Goal: Task Accomplishment & Management: Manage account settings

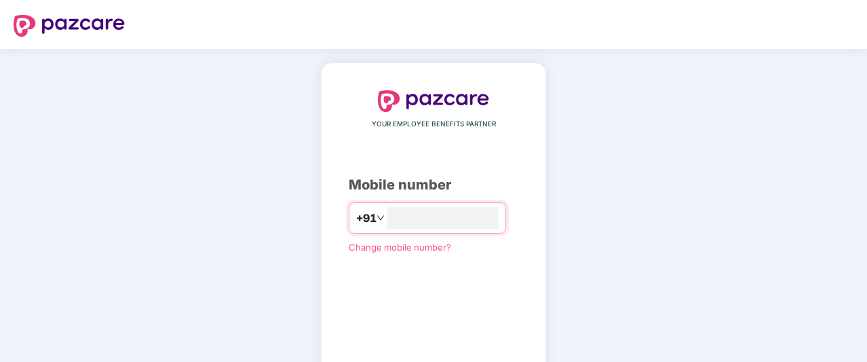
type input "**********"
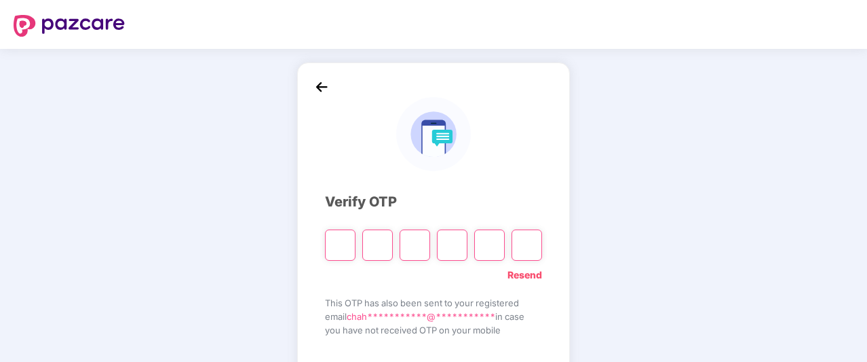
type input "*"
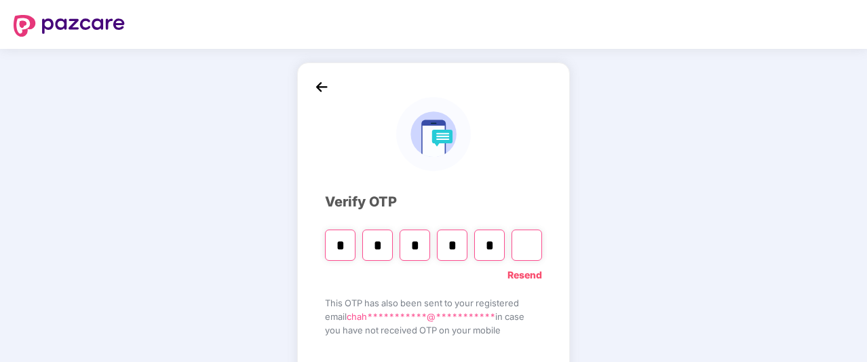
type input "*"
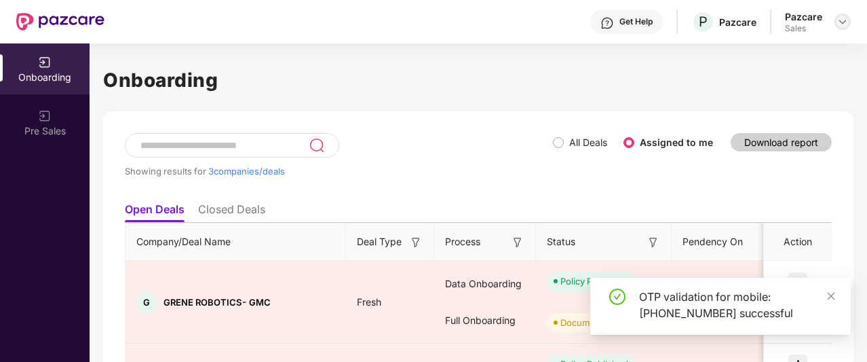
click at [844, 16] on img at bounding box center [842, 21] width 11 height 11
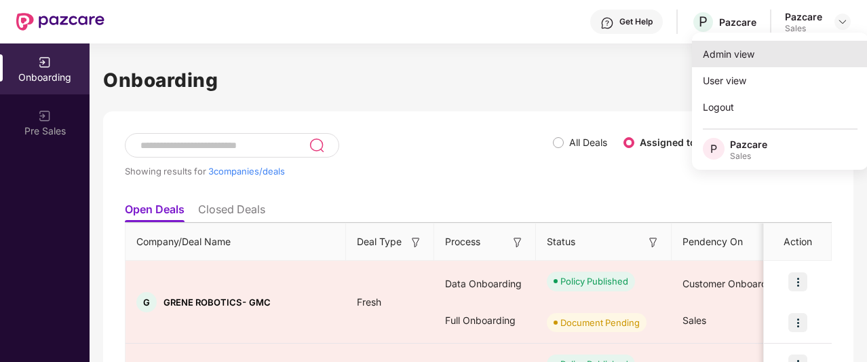
click at [768, 60] on div "Admin view" at bounding box center [780, 54] width 176 height 26
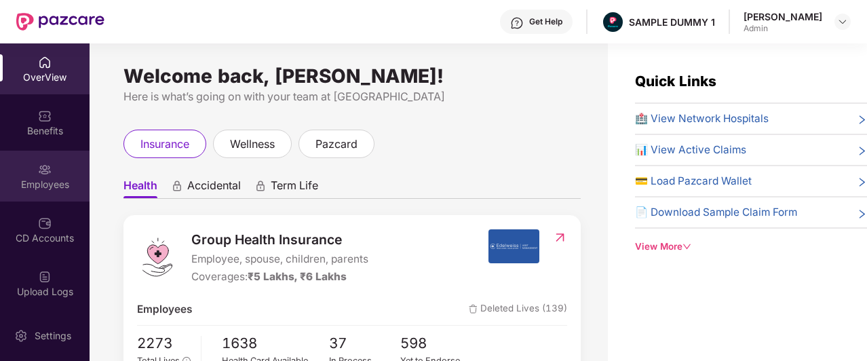
click at [18, 193] on div "Employees" at bounding box center [45, 176] width 90 height 51
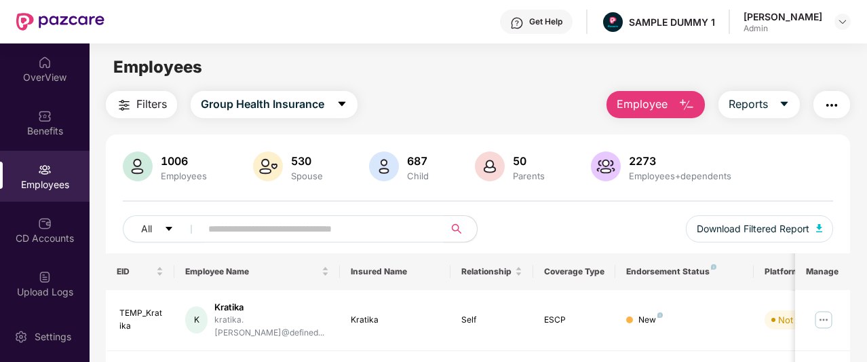
click at [658, 107] on span "Employee" at bounding box center [642, 104] width 51 height 17
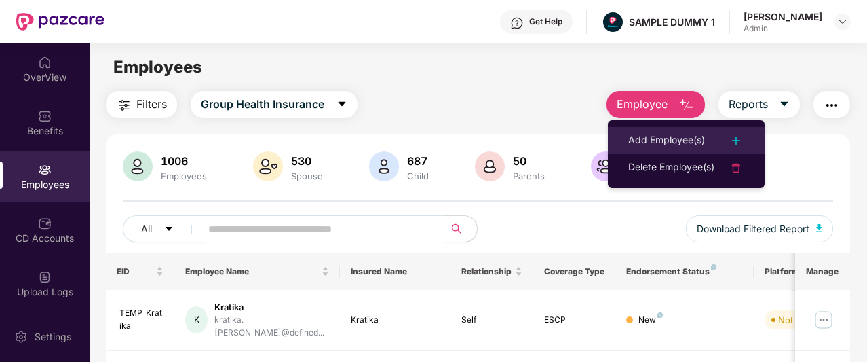
click at [665, 136] on div "Add Employee(s)" at bounding box center [666, 140] width 77 height 16
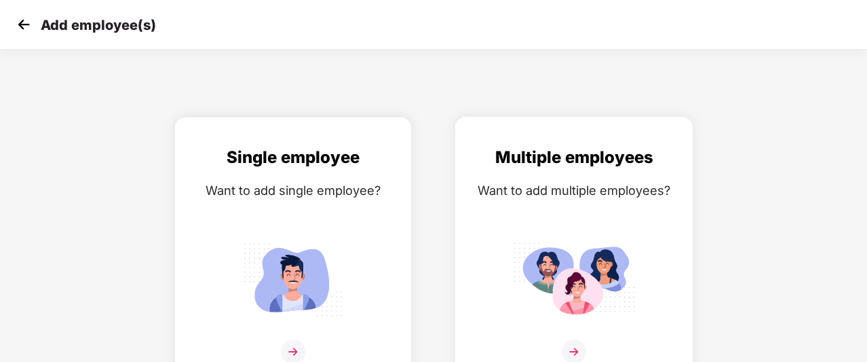
scroll to position [22, 0]
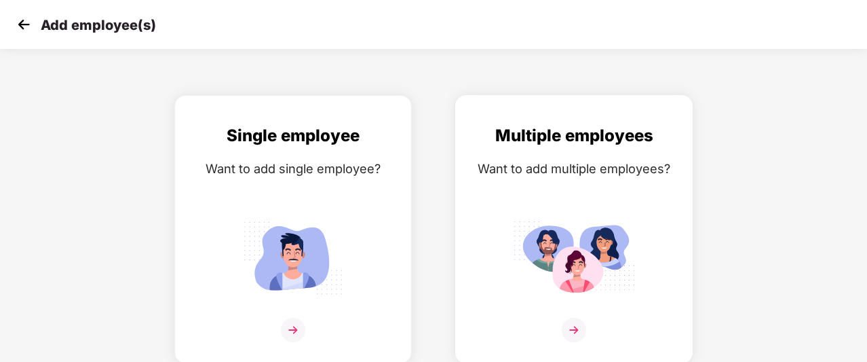
click at [575, 335] on img at bounding box center [574, 330] width 24 height 24
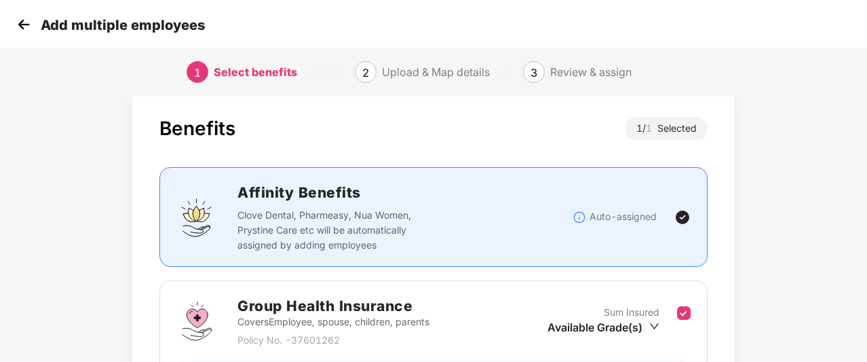
scroll to position [184, 0]
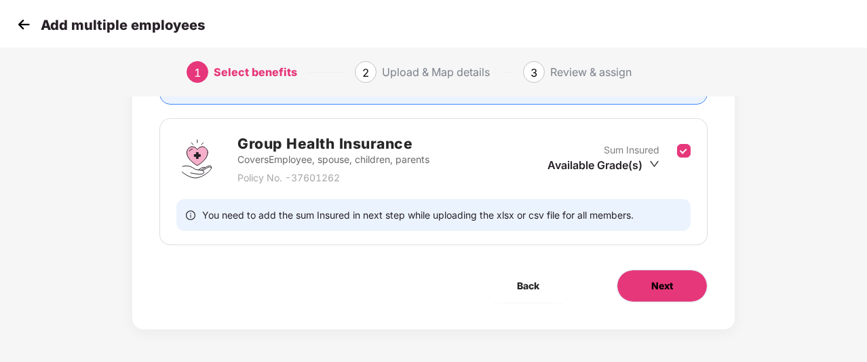
click at [662, 282] on span "Next" at bounding box center [662, 285] width 22 height 15
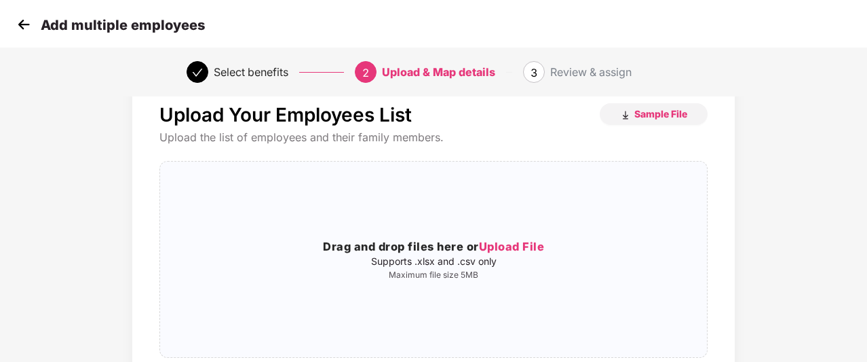
scroll to position [0, 1]
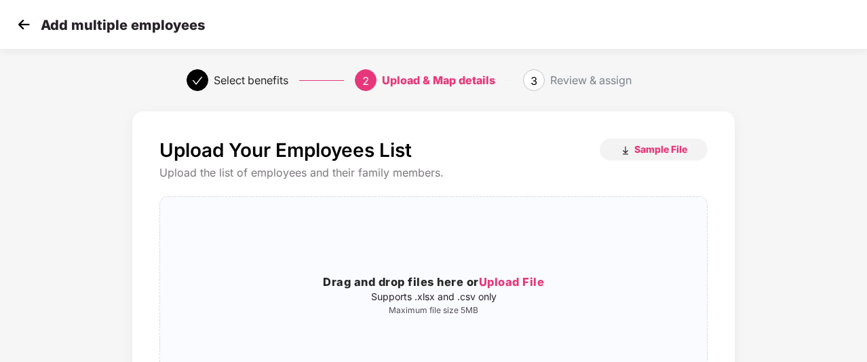
click at [19, 25] on img at bounding box center [24, 24] width 20 height 20
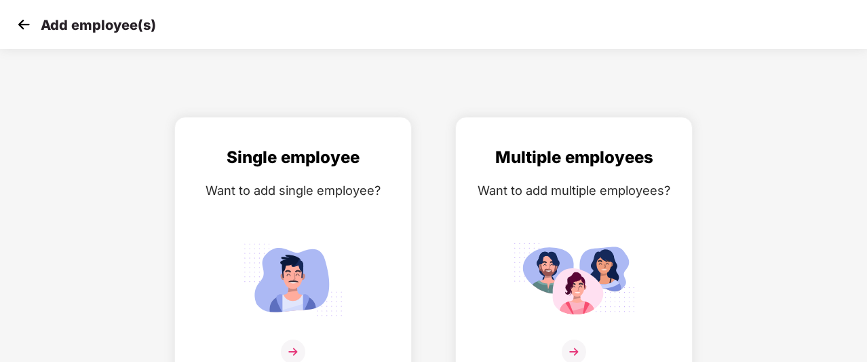
click at [19, 25] on img at bounding box center [24, 24] width 20 height 20
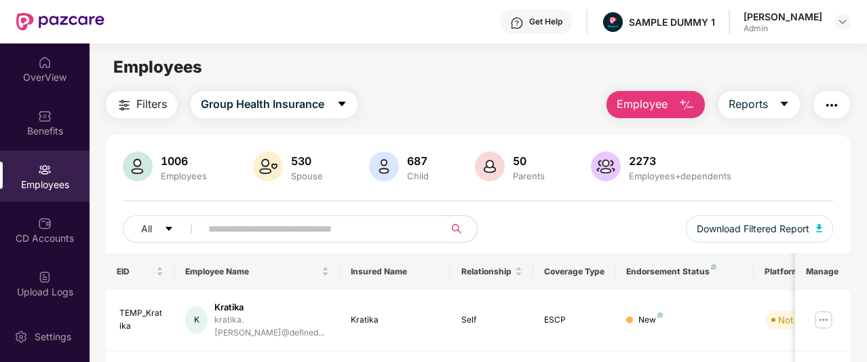
click at [58, 113] on div "Benefits" at bounding box center [45, 122] width 90 height 51
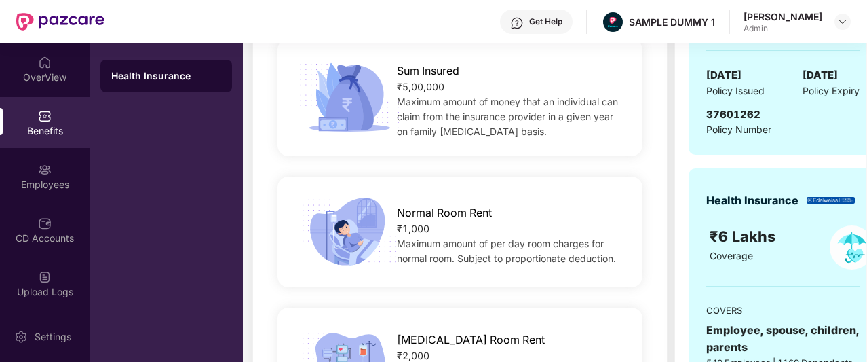
scroll to position [309, 0]
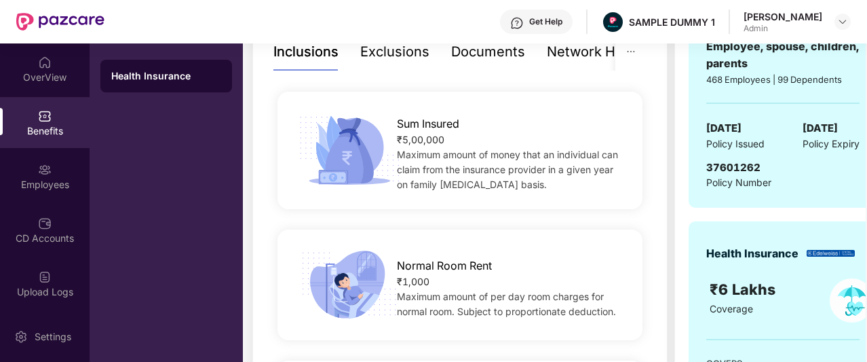
click at [414, 53] on div "Exclusions" at bounding box center [394, 51] width 69 height 21
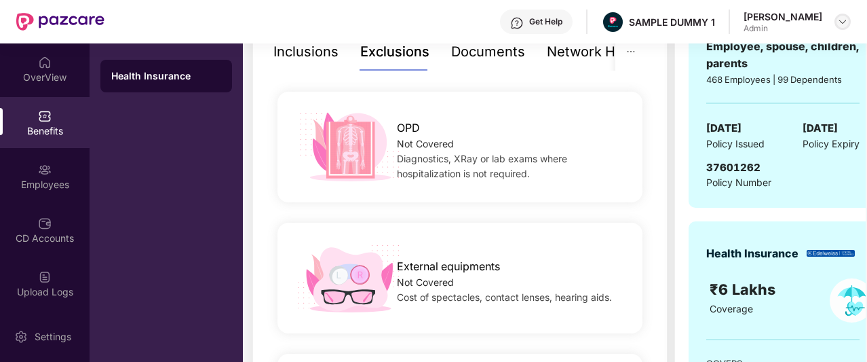
click at [844, 27] on div at bounding box center [843, 22] width 16 height 16
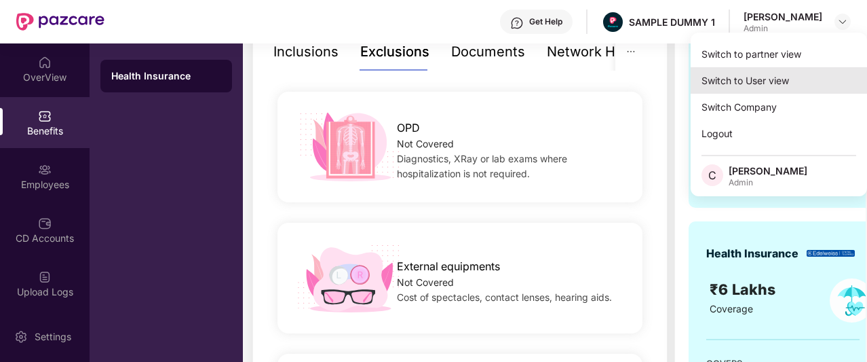
click at [821, 83] on div "Switch to User view" at bounding box center [779, 80] width 176 height 26
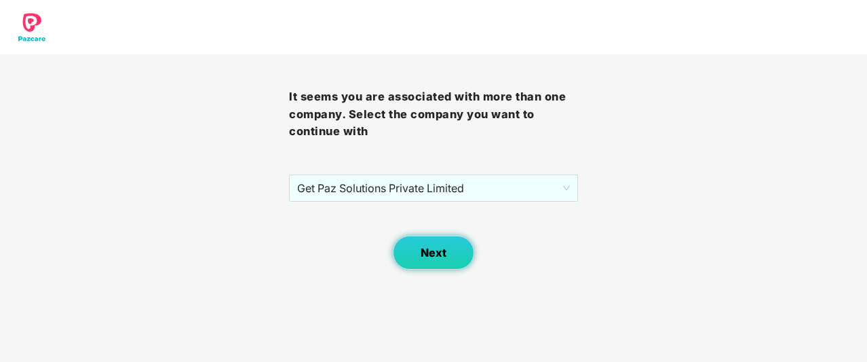
click at [439, 259] on span "Next" at bounding box center [434, 252] width 26 height 13
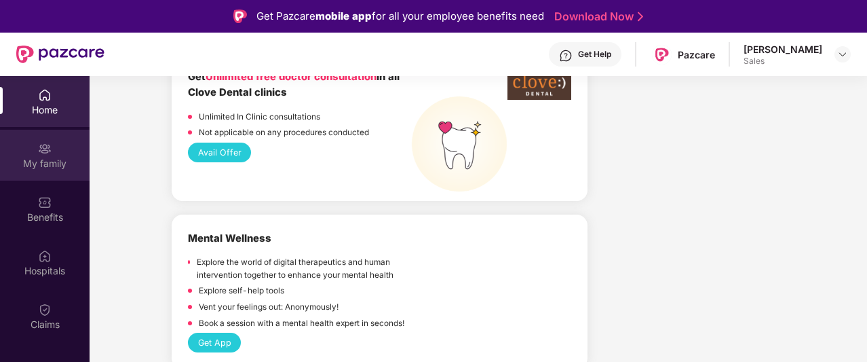
scroll to position [1312, 0]
click at [39, 168] on div "My family" at bounding box center [45, 164] width 90 height 14
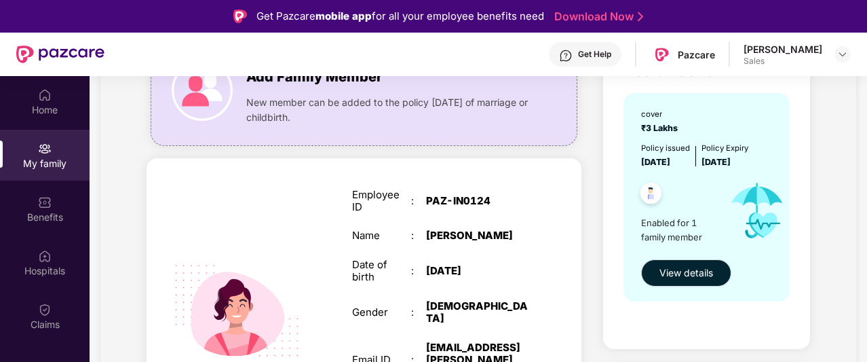
scroll to position [132, 0]
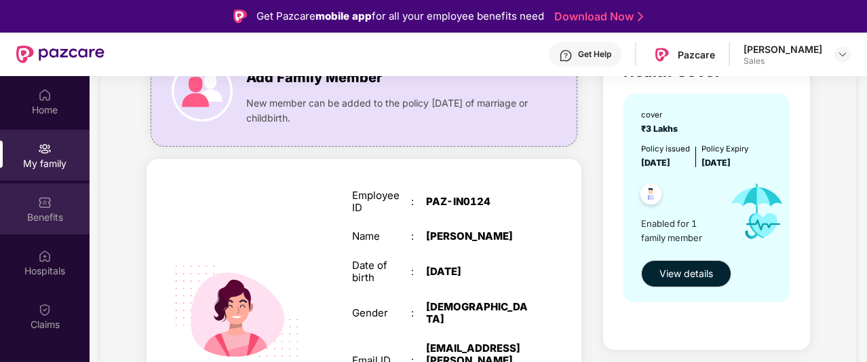
click at [42, 212] on div "Benefits" at bounding box center [45, 217] width 90 height 14
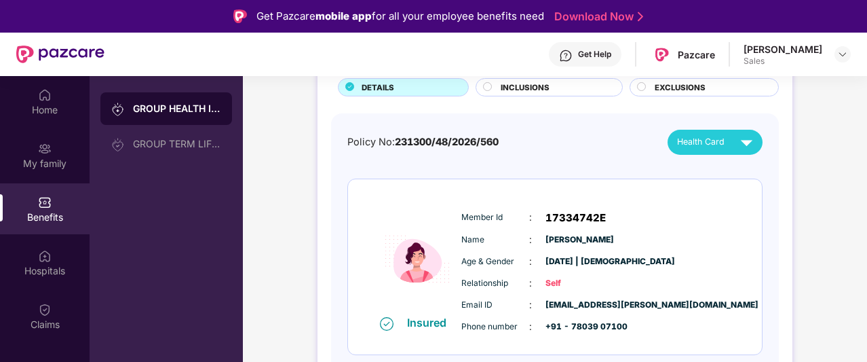
scroll to position [0, 0]
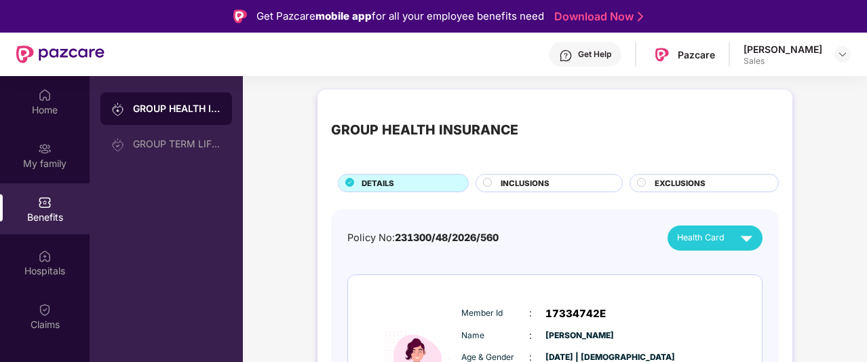
click at [504, 178] on span "INCLUSIONS" at bounding box center [525, 183] width 49 height 12
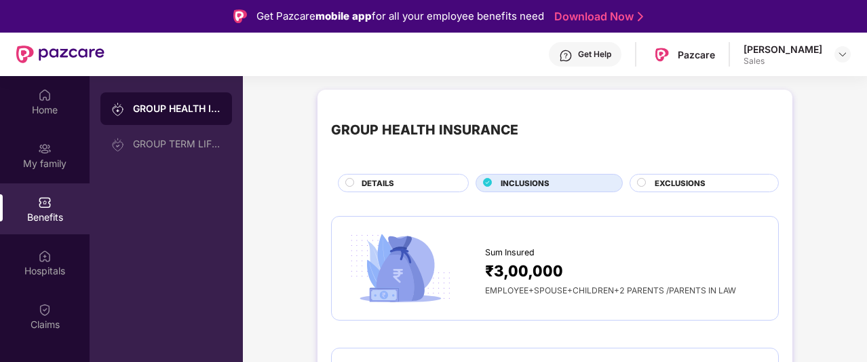
click at [489, 178] on icon at bounding box center [488, 182] width 8 height 8
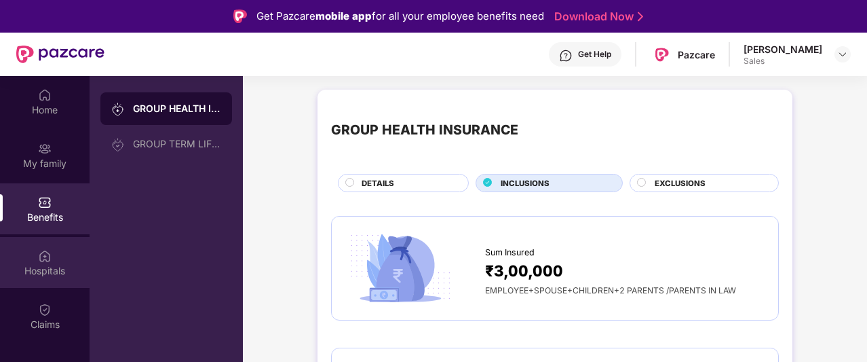
click at [60, 260] on div "Hospitals" at bounding box center [45, 262] width 90 height 51
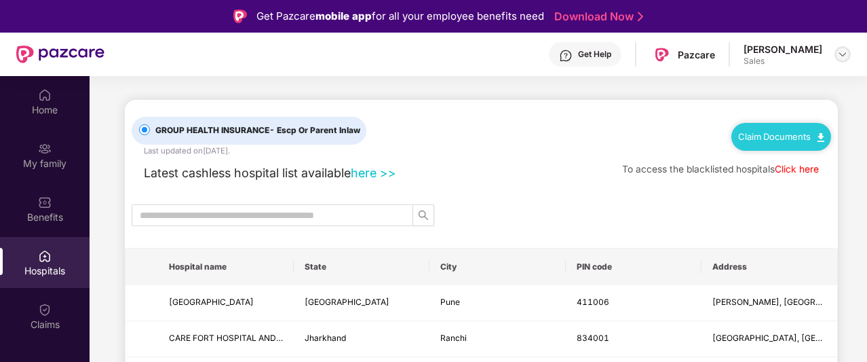
click at [847, 55] on img at bounding box center [842, 54] width 11 height 11
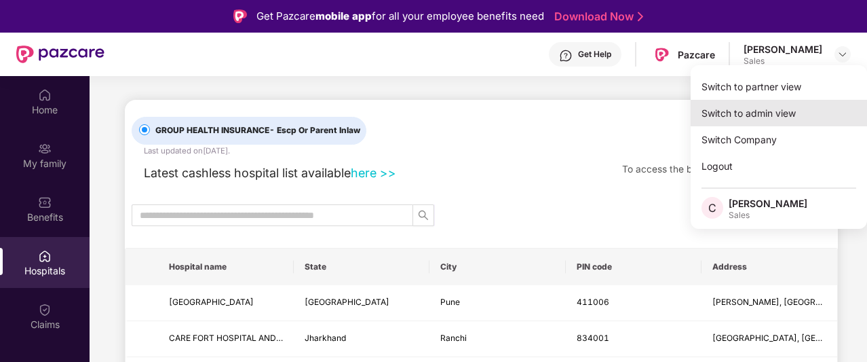
click at [810, 107] on div "Switch to admin view" at bounding box center [779, 113] width 176 height 26
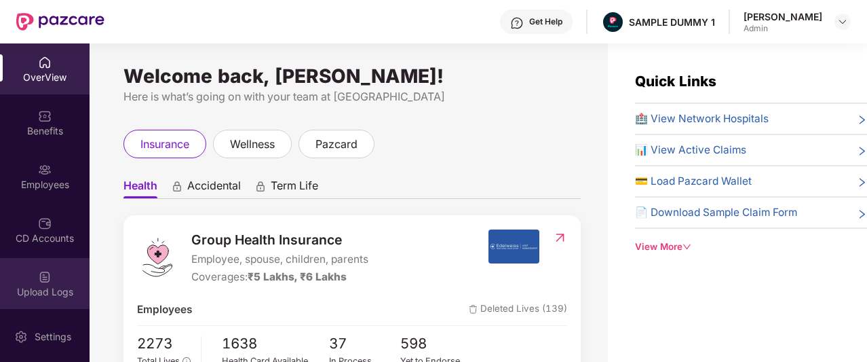
scroll to position [81, 0]
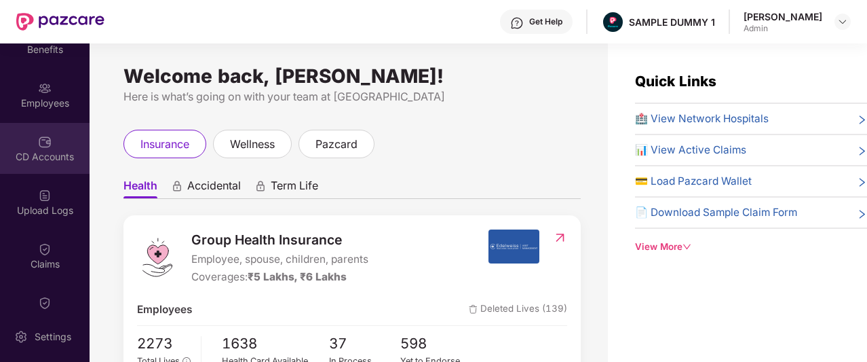
click at [32, 153] on div "CD Accounts" at bounding box center [45, 157] width 90 height 14
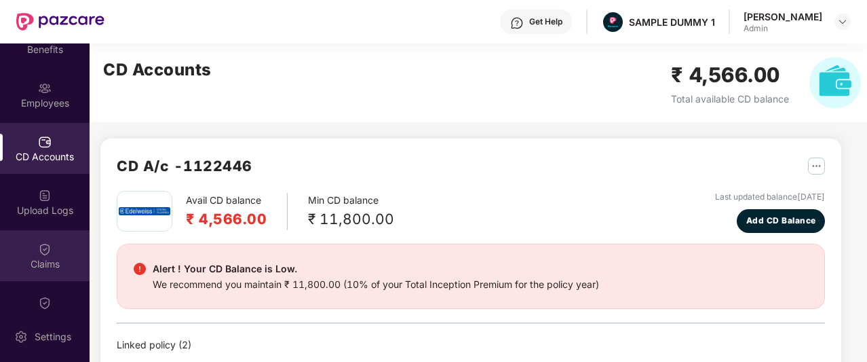
click at [52, 259] on div "Claims" at bounding box center [45, 264] width 90 height 14
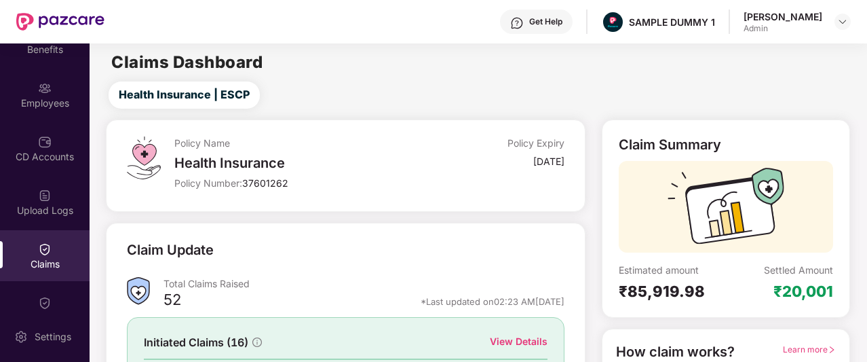
scroll to position [168, 0]
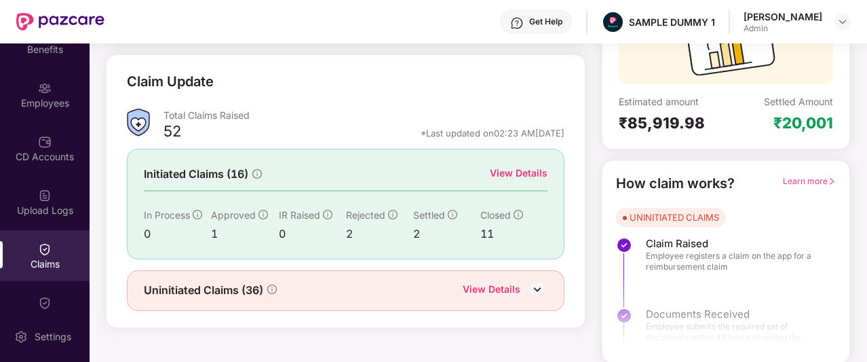
click at [539, 174] on div "View Details" at bounding box center [519, 173] width 58 height 15
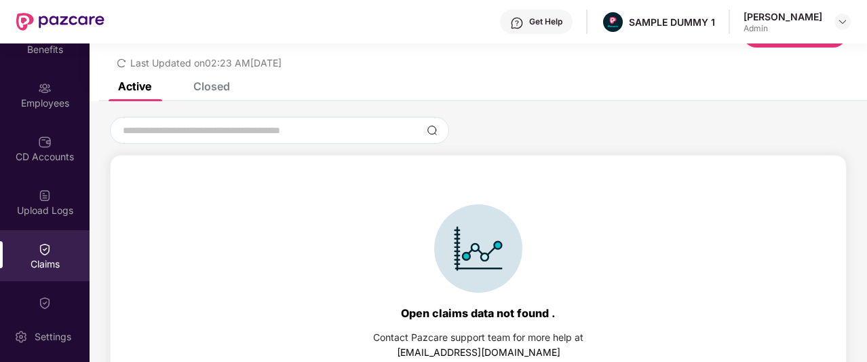
scroll to position [62, 0]
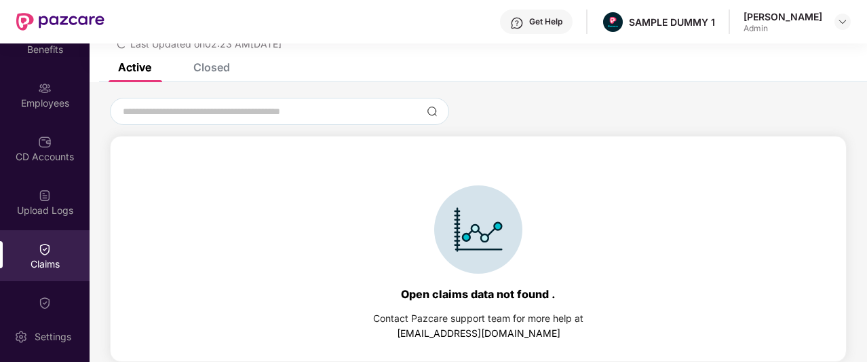
click at [223, 70] on div "Closed" at bounding box center [211, 67] width 37 height 14
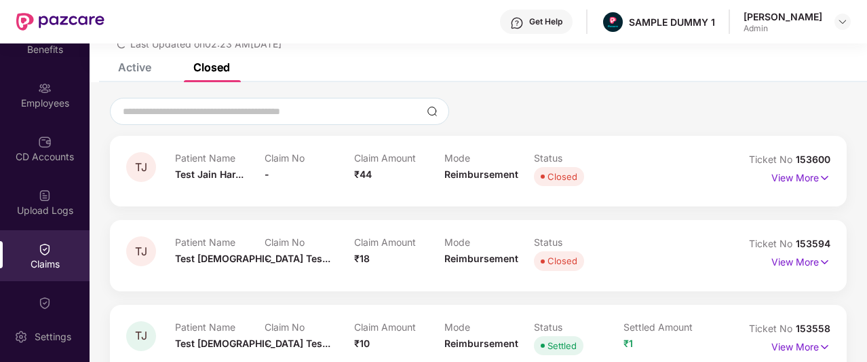
scroll to position [100, 0]
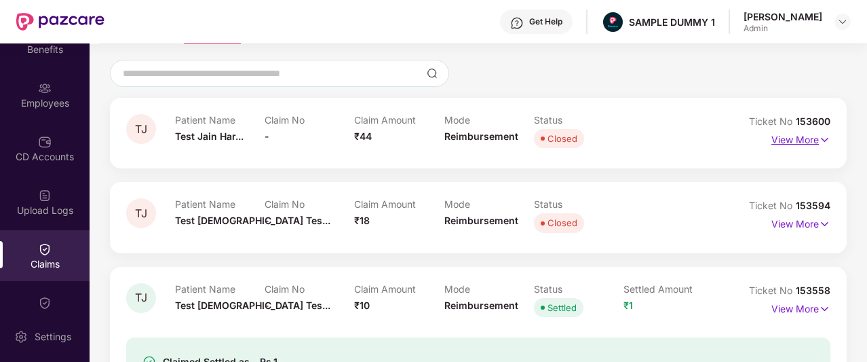
click at [824, 139] on img at bounding box center [825, 139] width 12 height 15
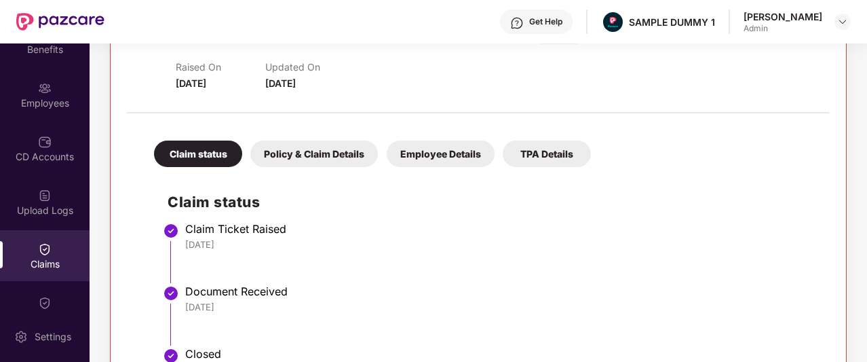
scroll to position [232, 0]
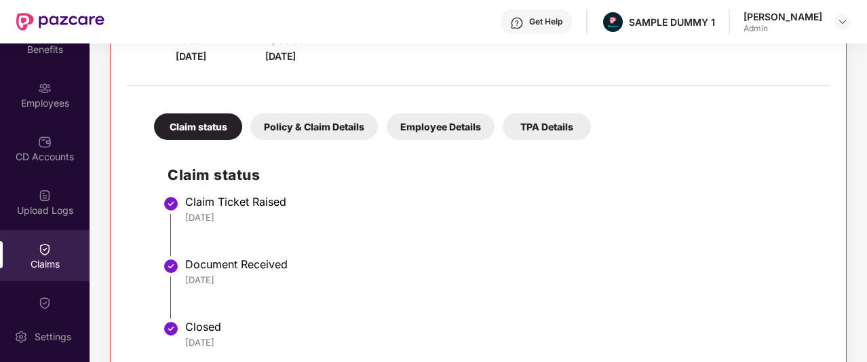
click at [450, 128] on div "Employee Details" at bounding box center [441, 126] width 108 height 26
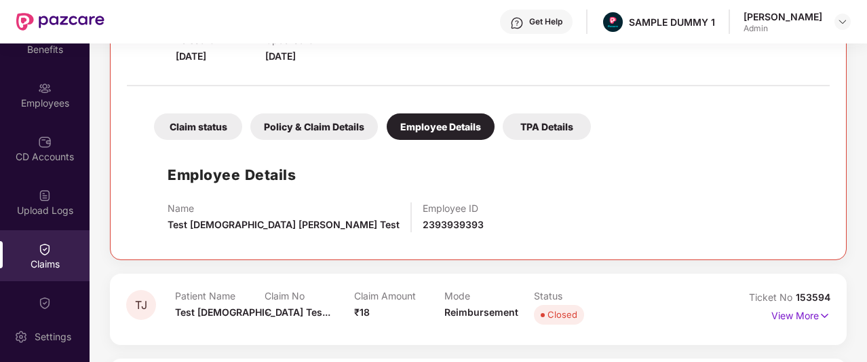
click at [342, 115] on div "Policy & Claim Details" at bounding box center [314, 126] width 128 height 26
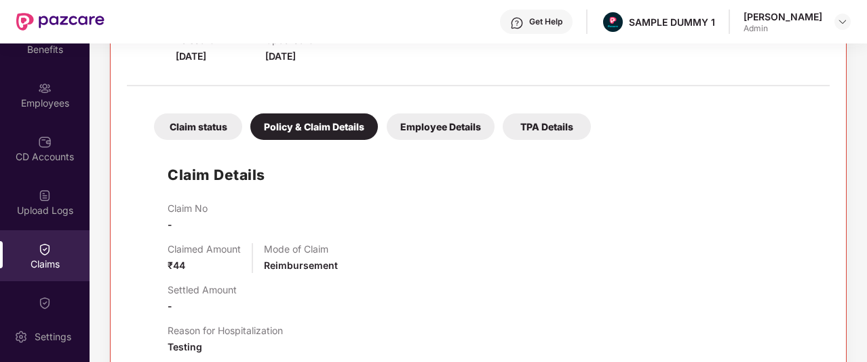
click at [576, 115] on div "TPA Details" at bounding box center [547, 126] width 88 height 26
